Goal: Task Accomplishment & Management: Manage account settings

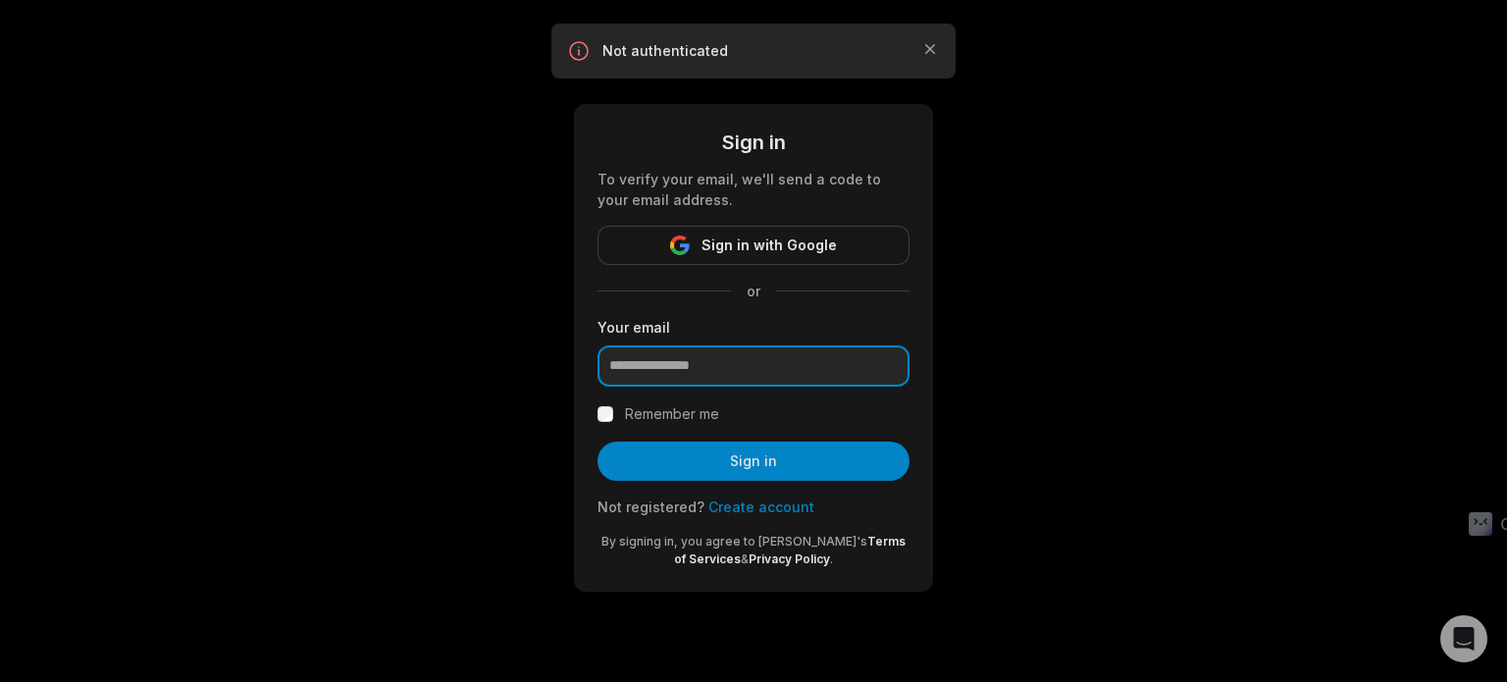
click at [791, 374] on input "email" at bounding box center [754, 365] width 312 height 41
type input "**********"
click at [598, 442] on button "Sign in" at bounding box center [754, 461] width 312 height 39
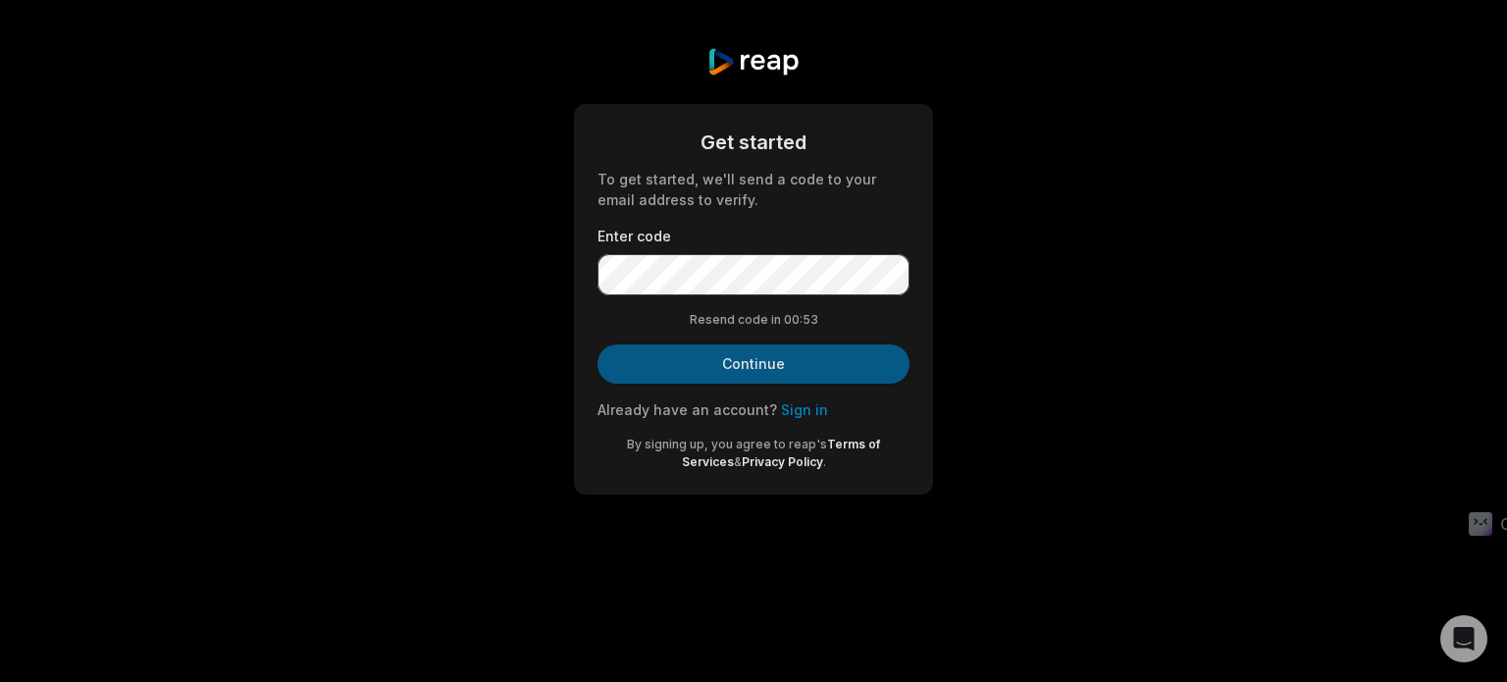
click at [720, 370] on button "Continue" at bounding box center [754, 363] width 312 height 39
